Goal: Information Seeking & Learning: Learn about a topic

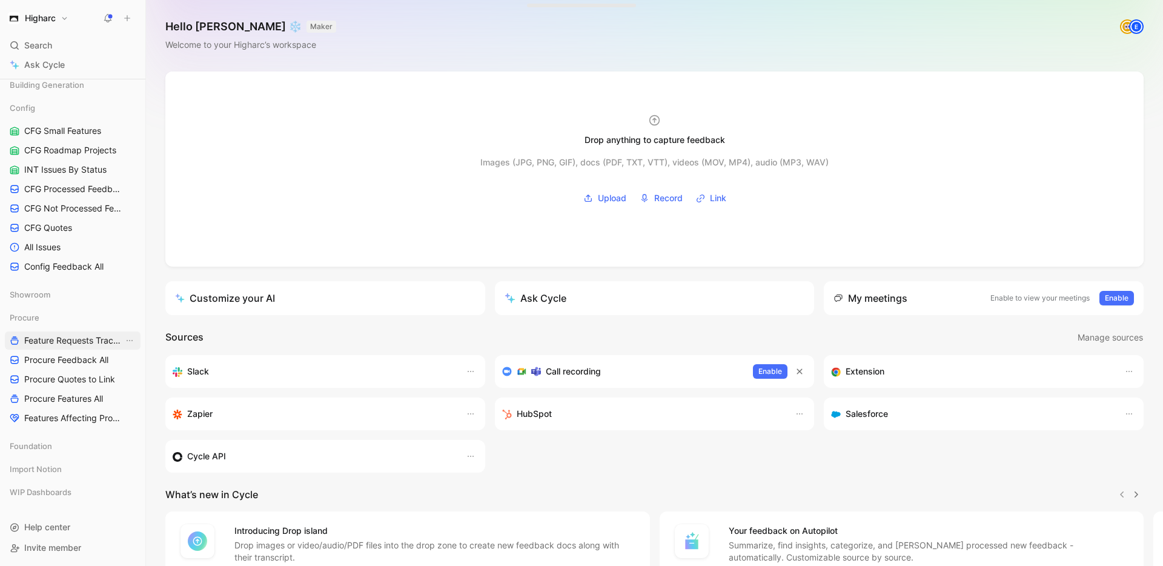
scroll to position [498, 0]
click at [64, 355] on span "Procure Feedback All" at bounding box center [66, 359] width 84 height 12
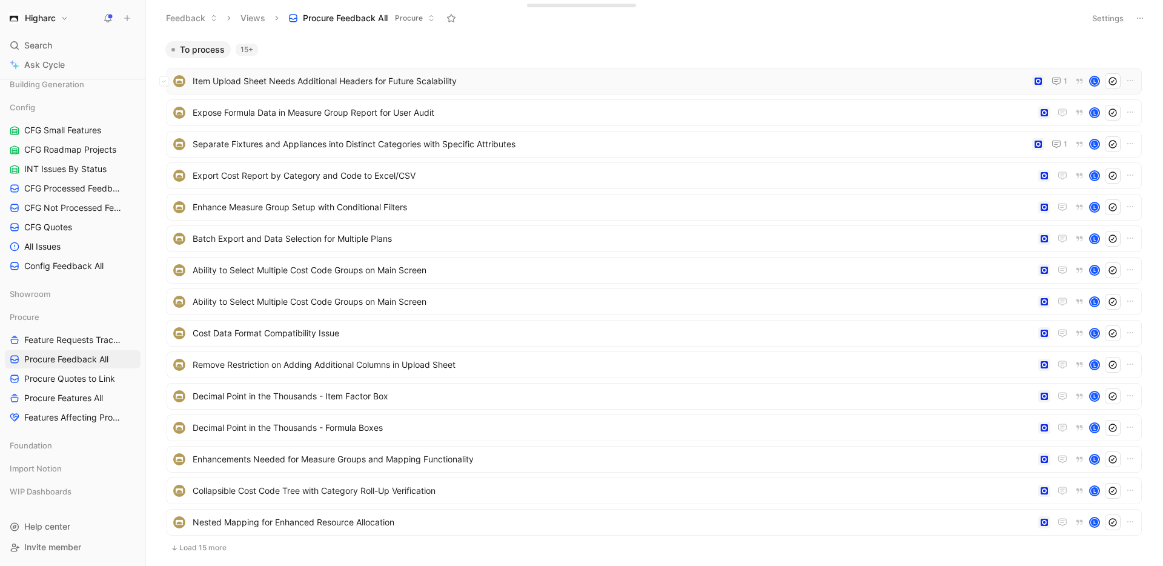
click at [509, 80] on span "Item Upload Sheet Needs Additional Headers for Future Scalability" at bounding box center [610, 81] width 834 height 15
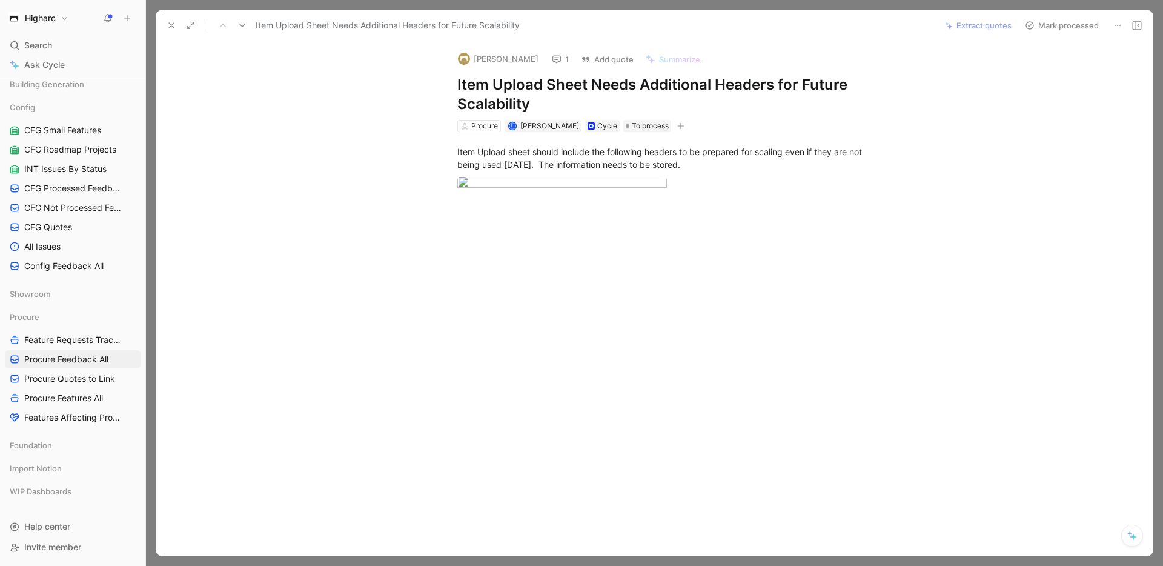
click at [168, 25] on icon at bounding box center [172, 26] width 10 height 10
